Goal: Task Accomplishment & Management: Manage account settings

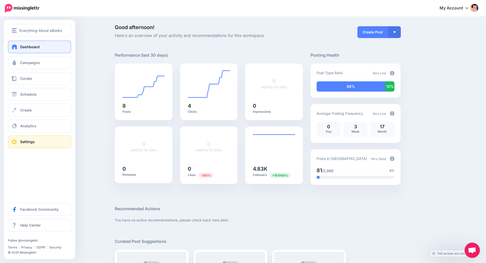
click at [21, 139] on link "Settings" at bounding box center [39, 142] width 63 height 13
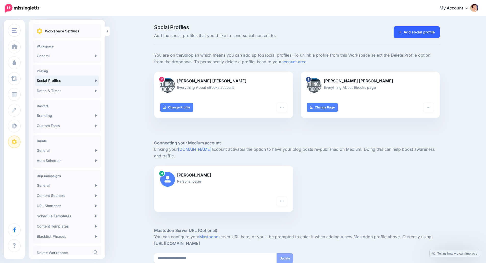
click at [420, 34] on link "Add social profile" at bounding box center [417, 32] width 46 height 12
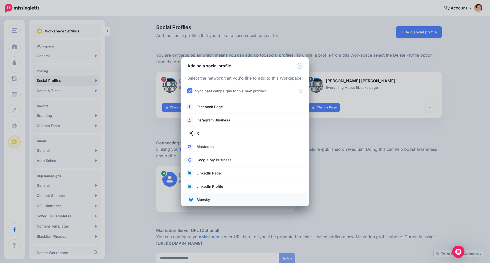
click at [203, 199] on span "Bluesky" at bounding box center [204, 200] width 14 height 6
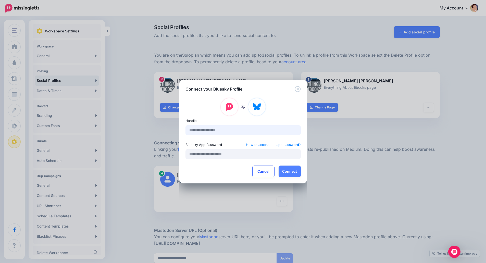
click at [212, 128] on input "text" at bounding box center [243, 130] width 115 height 10
type input "**********"
click at [284, 172] on button "Connect" at bounding box center [290, 172] width 22 height 12
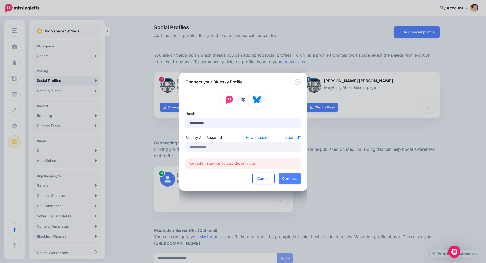
click at [231, 125] on input "**********" at bounding box center [243, 123] width 115 height 10
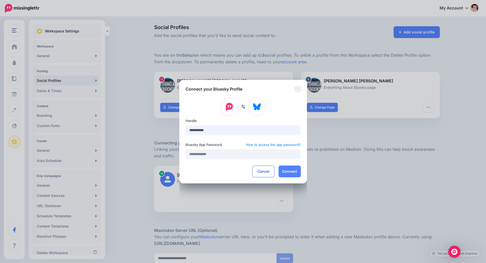
click at [240, 132] on input "**********" at bounding box center [243, 130] width 115 height 10
type input "**********"
click at [290, 171] on button "Connect" at bounding box center [290, 172] width 22 height 12
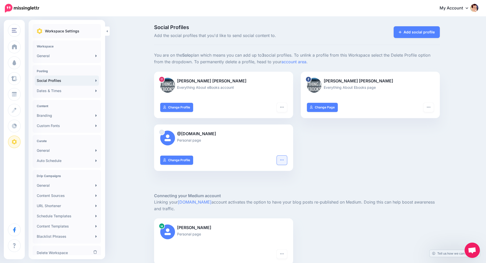
click at [285, 164] on button "button" at bounding box center [282, 160] width 10 height 9
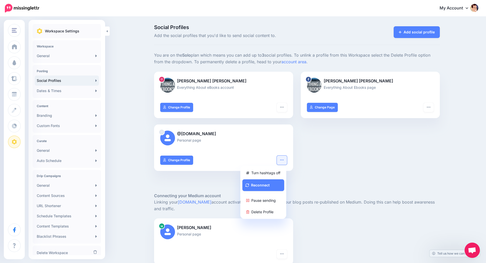
click at [308, 189] on div at bounding box center [297, 184] width 286 height 15
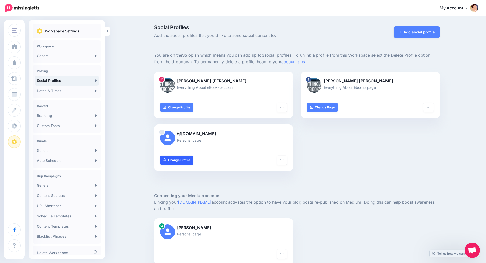
click at [180, 161] on link "Change Profile" at bounding box center [176, 160] width 33 height 9
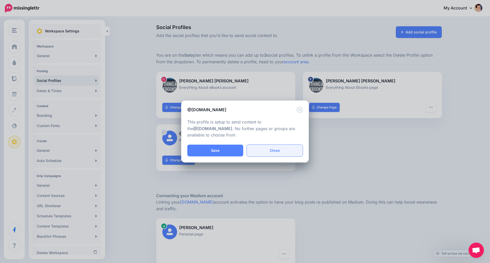
click at [275, 152] on link "Close" at bounding box center [275, 151] width 56 height 12
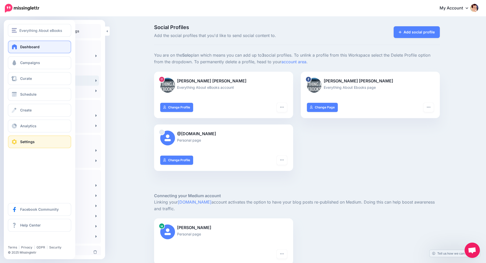
click at [14, 46] on span at bounding box center [14, 46] width 7 height 5
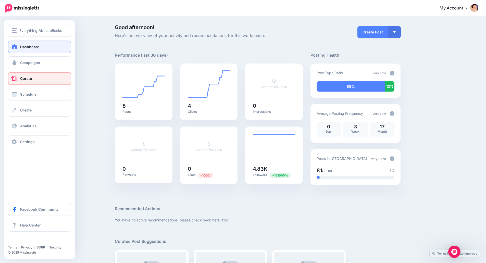
click at [31, 81] on link "Curate" at bounding box center [39, 78] width 63 height 13
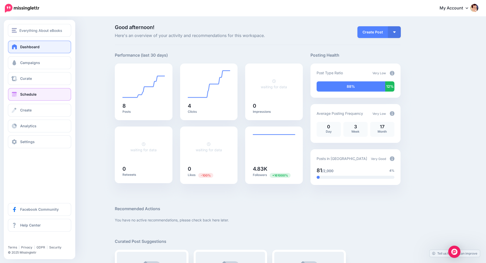
click at [40, 89] on link "Schedule" at bounding box center [39, 94] width 63 height 13
click at [13, 97] on link "Schedule" at bounding box center [39, 94] width 63 height 13
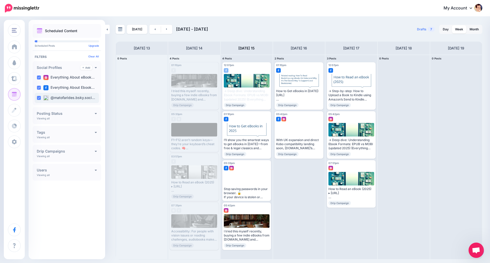
click at [95, 97] on label "@matofarides.bsky.soci…" at bounding box center [69, 97] width 52 height 5
click at [40, 97] on ins at bounding box center [39, 98] width 4 height 4
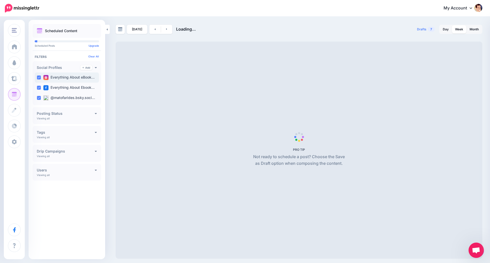
click at [39, 78] on ins at bounding box center [39, 78] width 4 height 4
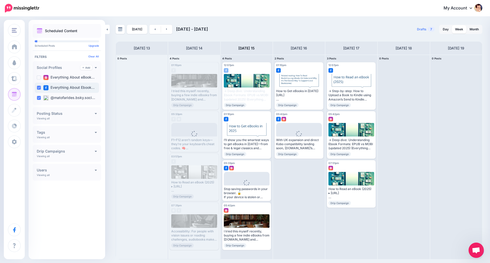
click at [39, 87] on ins at bounding box center [39, 88] width 4 height 4
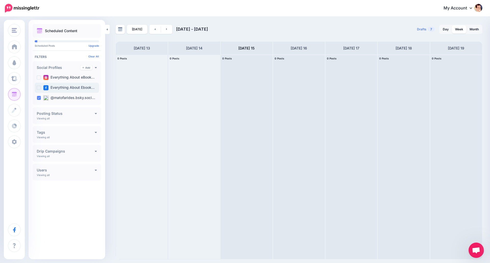
click at [40, 87] on ins at bounding box center [39, 88] width 4 height 4
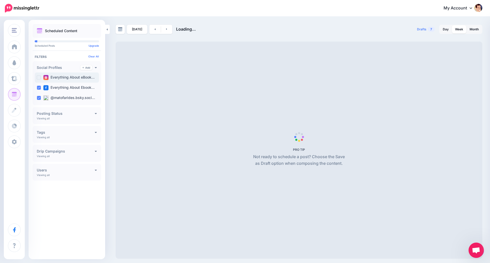
click at [40, 76] on ins at bounding box center [39, 78] width 4 height 4
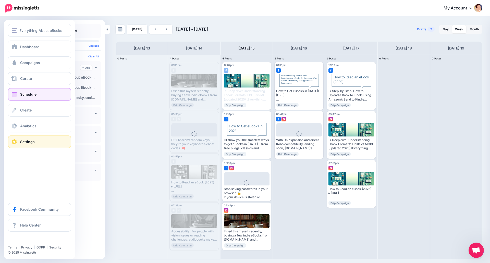
click at [30, 141] on span "Settings" at bounding box center [27, 142] width 15 height 4
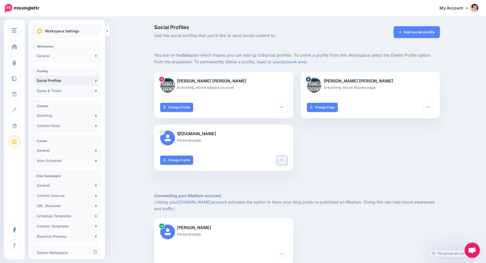
click at [280, 162] on button "button" at bounding box center [282, 160] width 10 height 9
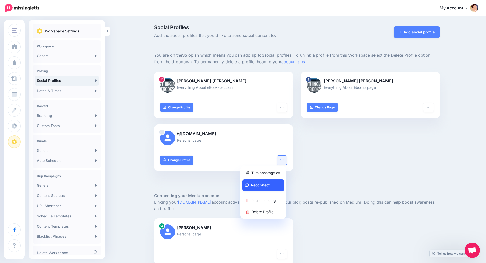
click at [254, 183] on button "Reconnect" at bounding box center [263, 185] width 42 height 12
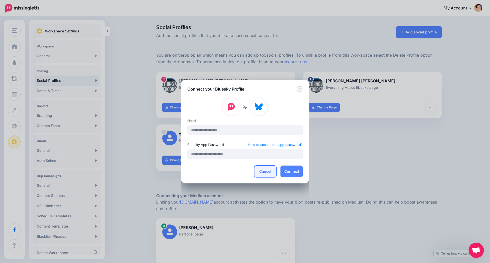
click at [270, 173] on button "Cancel" at bounding box center [265, 172] width 22 height 12
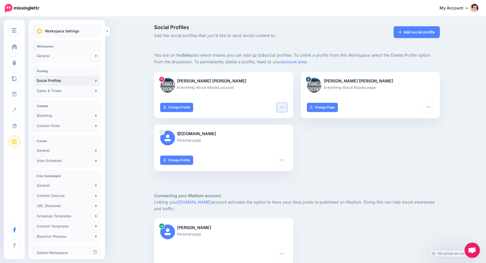
click at [284, 109] on icon "button" at bounding box center [282, 107] width 4 height 4
click at [311, 142] on div "Marios Andreas Tofarides Everything About eBooks account Turn hashtags off “Lin…" at bounding box center [297, 125] width 294 height 106
click at [282, 109] on button "button" at bounding box center [282, 107] width 10 height 9
click at [349, 148] on div "Marios Andreas Tofarides Everything About eBooks account Turn hashtags off “Lin…" at bounding box center [297, 125] width 294 height 106
click at [436, 108] on div "Turn hashtags off Reconnect Pause sending Delete Profile Change Page" at bounding box center [370, 110] width 139 height 15
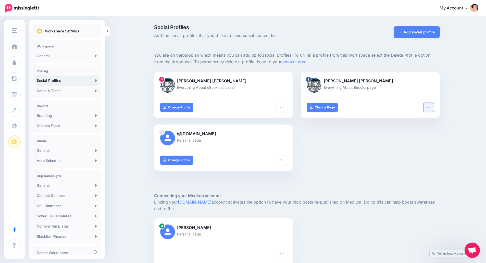
click at [431, 108] on icon "button" at bounding box center [429, 107] width 4 height 4
click at [349, 159] on div "Marios Andreas Tofarides Everything About eBooks account Turn hashtags off “Lin…" at bounding box center [297, 125] width 294 height 106
click at [434, 34] on link "Add social profile" at bounding box center [417, 32] width 46 height 12
click at [282, 161] on icon "button" at bounding box center [282, 160] width 4 height 4
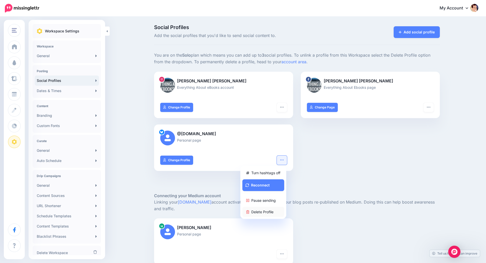
click at [258, 211] on link "Delete Profile" at bounding box center [263, 212] width 42 height 10
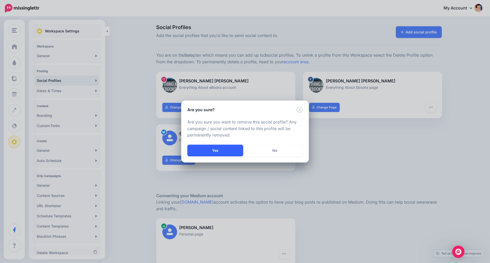
click at [231, 151] on button "Yes" at bounding box center [215, 151] width 56 height 12
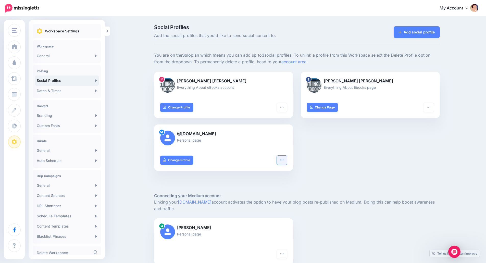
click at [287, 162] on button "button" at bounding box center [282, 160] width 10 height 9
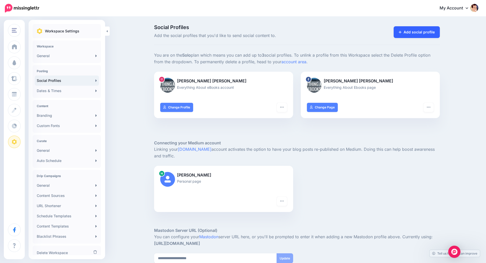
click at [431, 32] on link "Add social profile" at bounding box center [417, 32] width 46 height 12
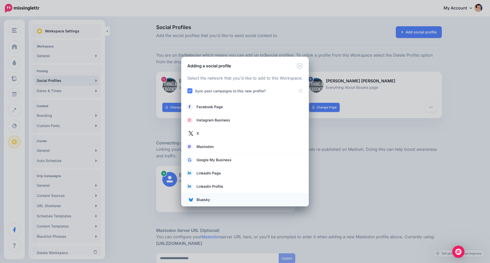
click at [208, 202] on span "Bluesky" at bounding box center [204, 200] width 14 height 6
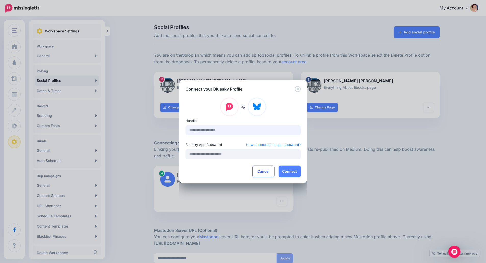
click at [204, 130] on input "text" at bounding box center [243, 130] width 115 height 10
type input "**********"
click at [284, 126] on input "**********" at bounding box center [243, 130] width 115 height 10
click at [287, 171] on button "Connect" at bounding box center [290, 172] width 22 height 12
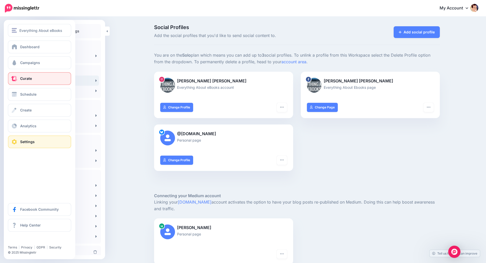
click at [33, 81] on link "Curate" at bounding box center [39, 78] width 63 height 13
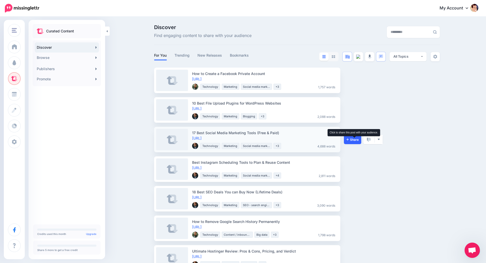
click at [356, 140] on span "Share" at bounding box center [353, 139] width 12 height 3
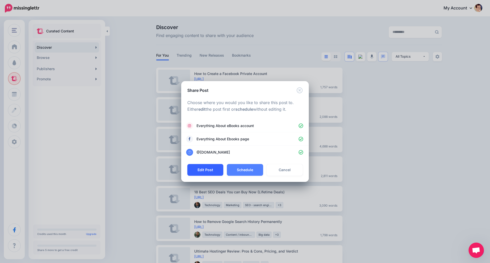
click at [202, 173] on button "Edit Post" at bounding box center [205, 170] width 36 height 12
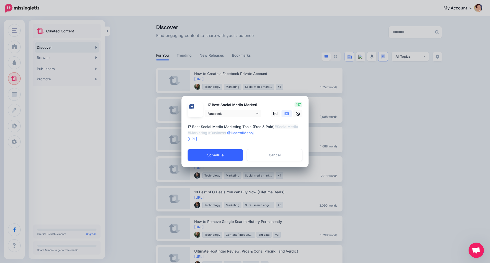
click at [212, 156] on button "Schedule" at bounding box center [216, 155] width 56 height 12
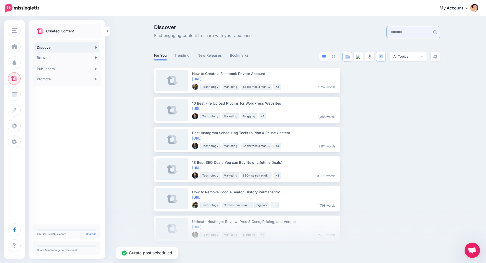
click at [398, 34] on input "text" at bounding box center [408, 32] width 43 height 12
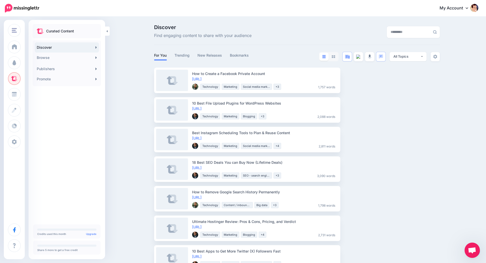
type input "*"
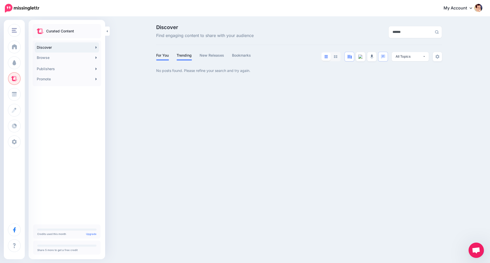
type input "******"
click at [181, 55] on link "Trending" at bounding box center [184, 55] width 15 height 6
click at [389, 33] on input "******" at bounding box center [410, 32] width 43 height 12
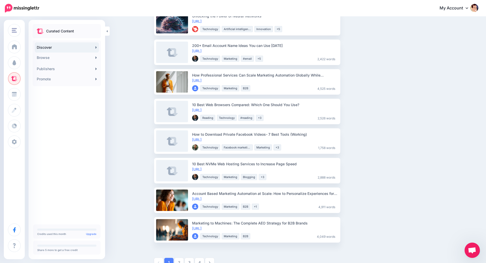
scroll to position [543, 0]
